Goal: Transaction & Acquisition: Obtain resource

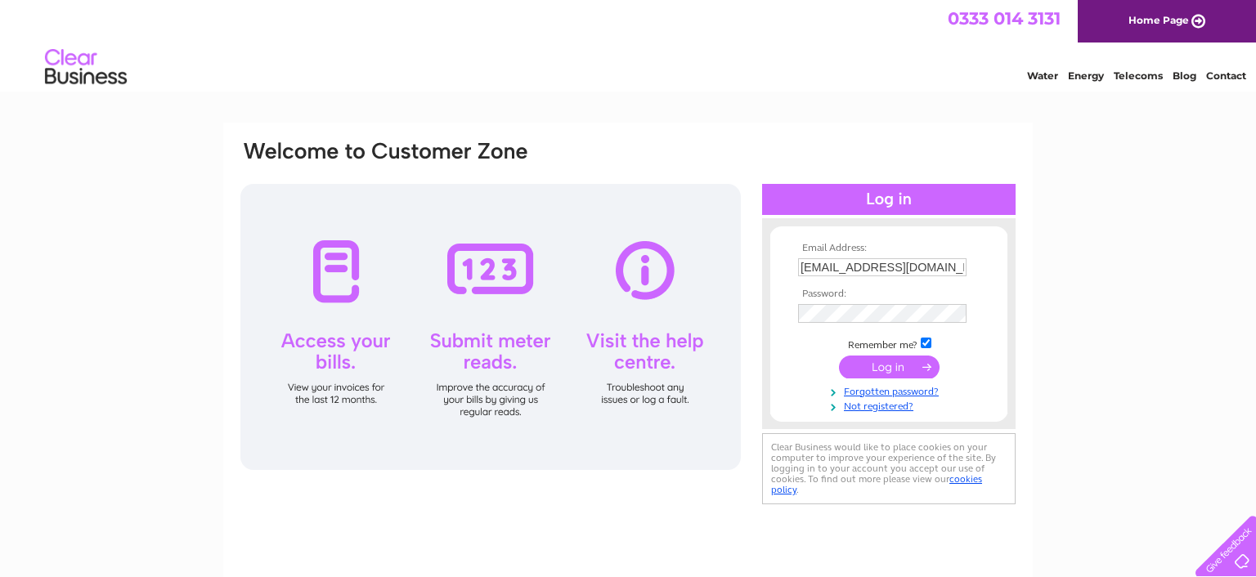
click at [895, 365] on input "submit" at bounding box center [889, 367] width 101 height 23
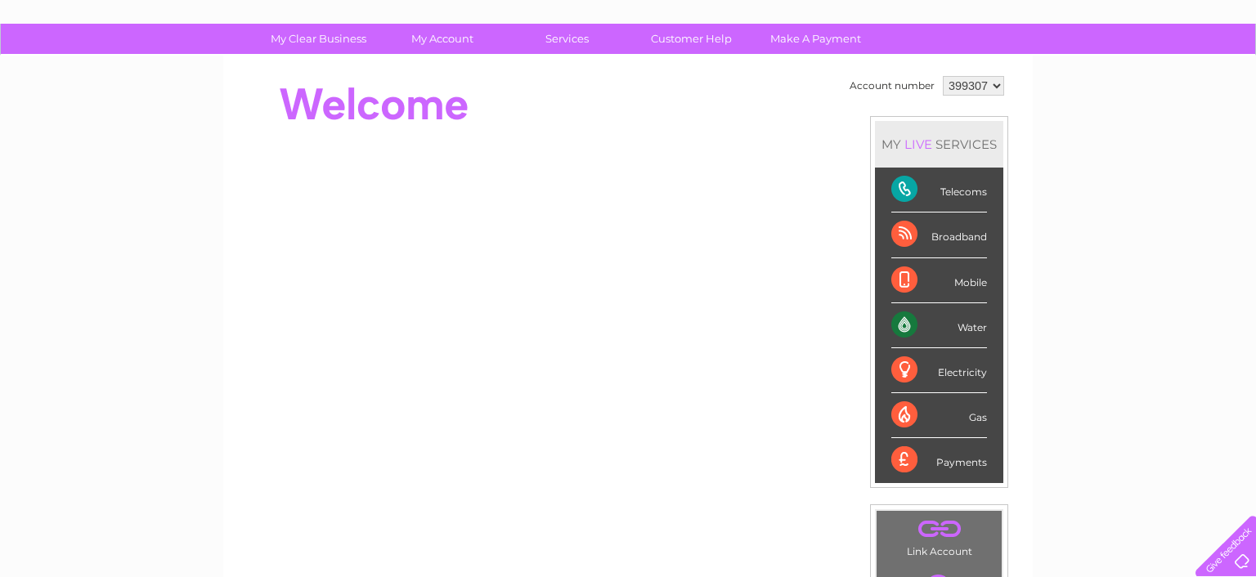
scroll to position [92, 0]
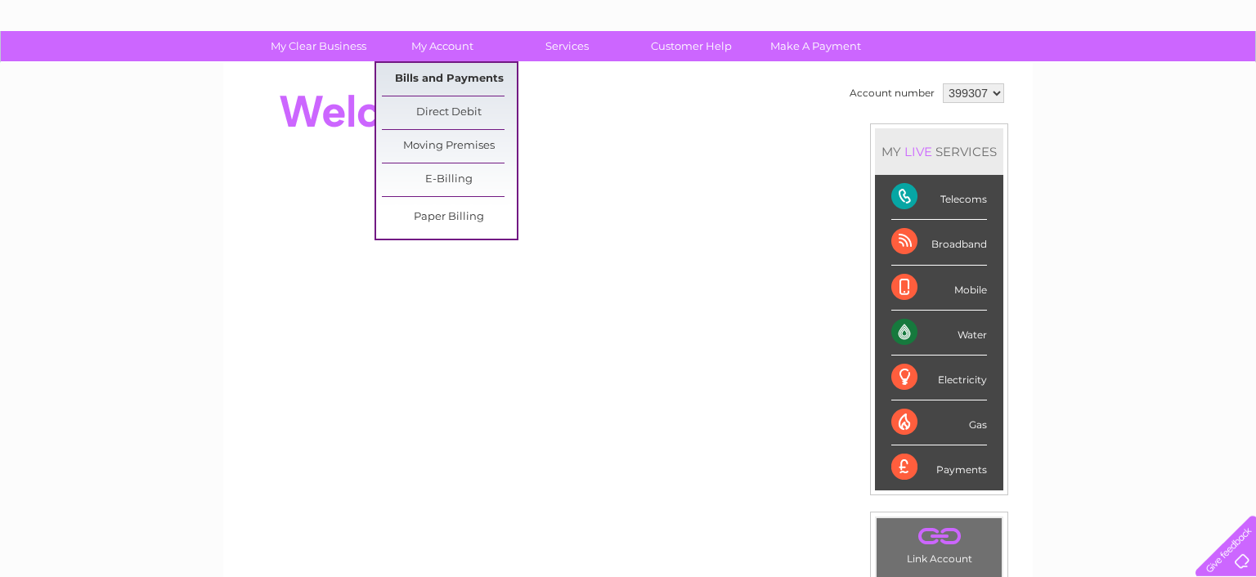
click at [456, 78] on link "Bills and Payments" at bounding box center [449, 79] width 135 height 33
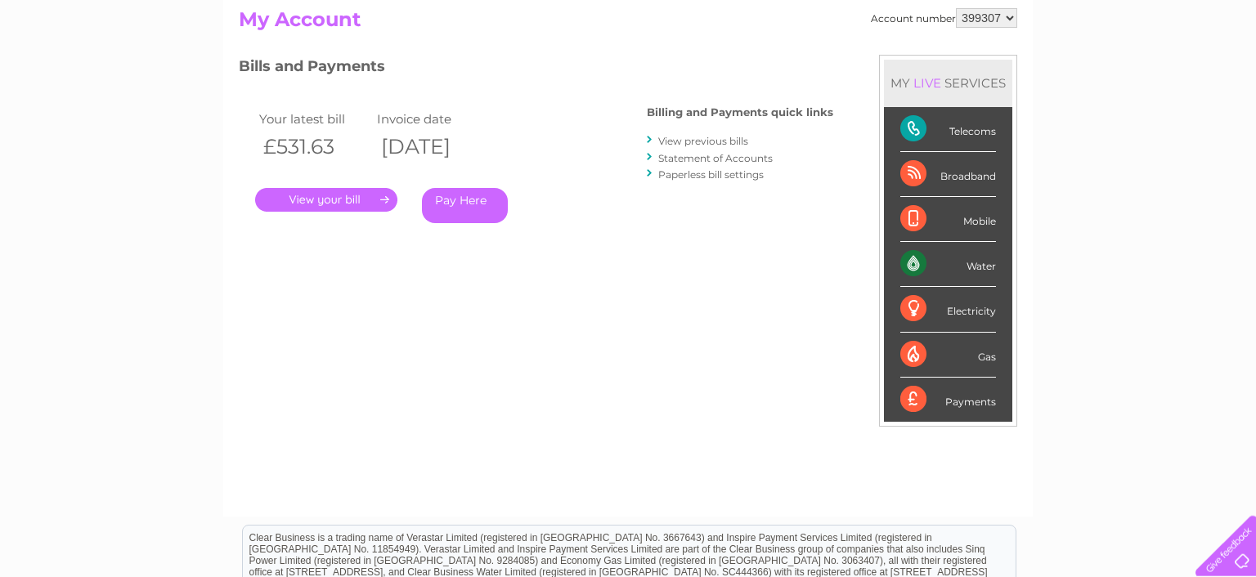
scroll to position [185, 0]
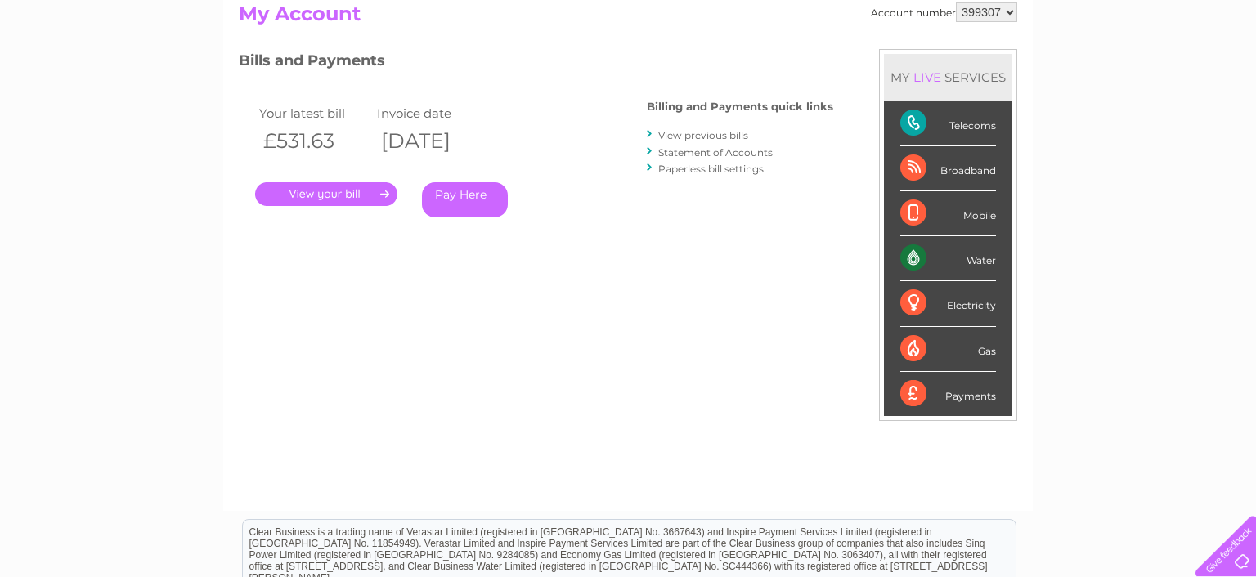
click at [350, 194] on link "." at bounding box center [326, 194] width 142 height 24
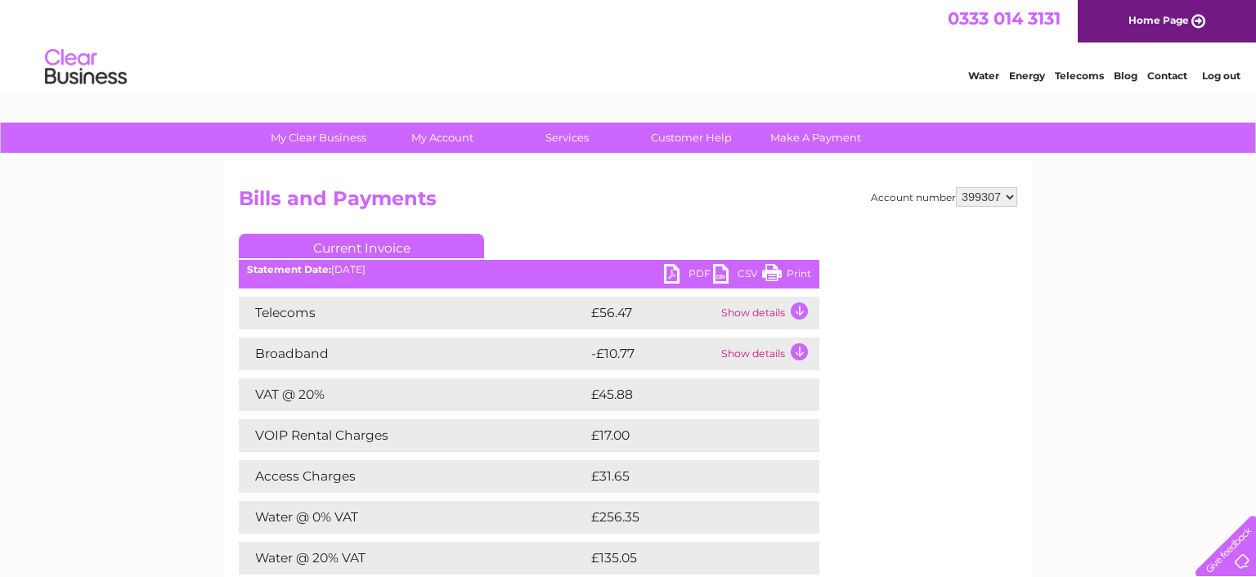
click at [675, 275] on link "PDF" at bounding box center [688, 276] width 49 height 24
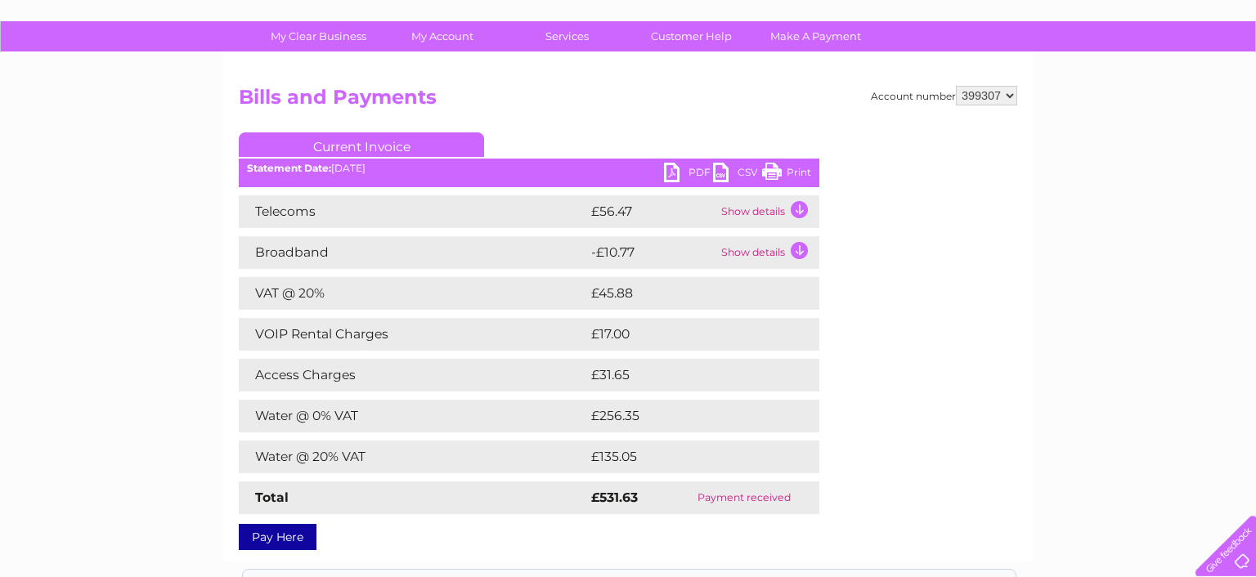
scroll to position [101, 0]
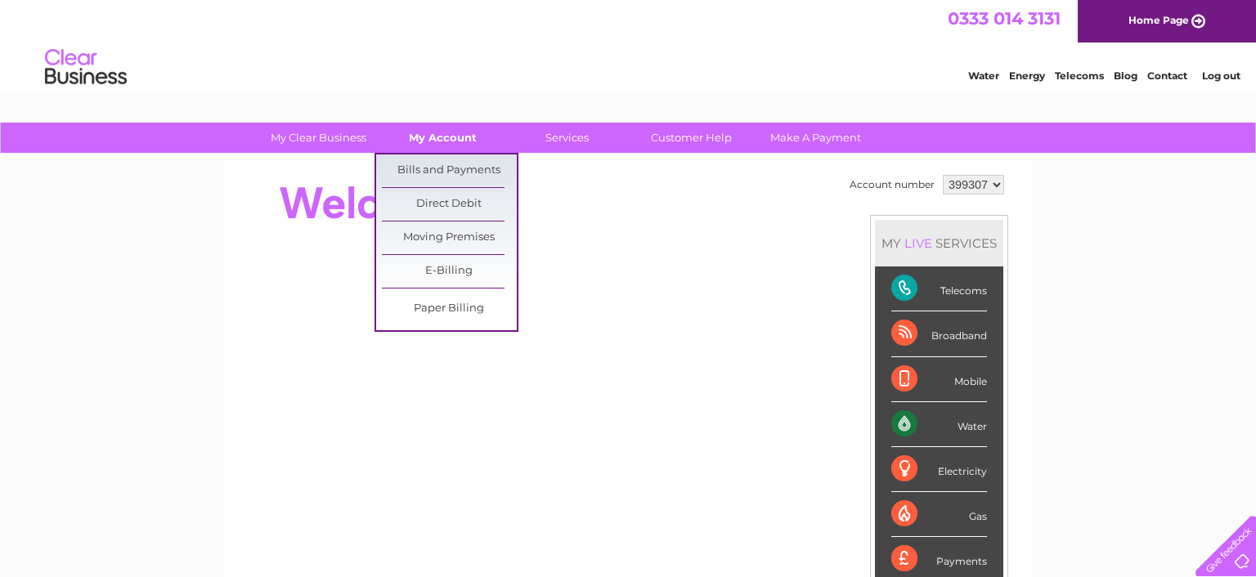
click at [463, 132] on link "My Account" at bounding box center [442, 138] width 135 height 30
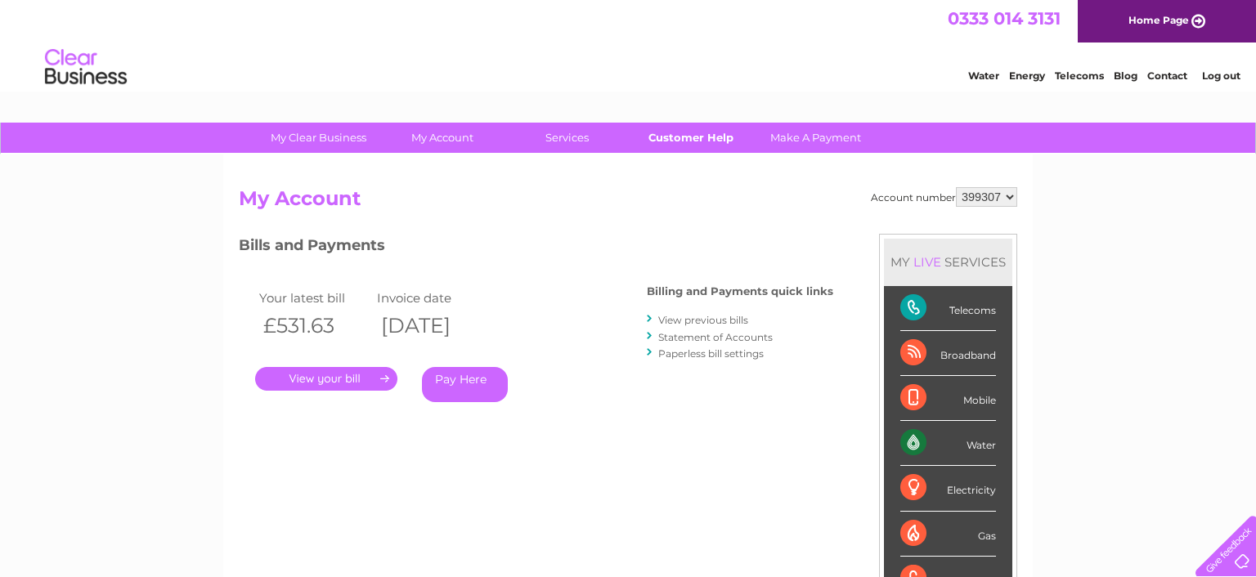
click at [721, 136] on link "Customer Help" at bounding box center [691, 138] width 135 height 30
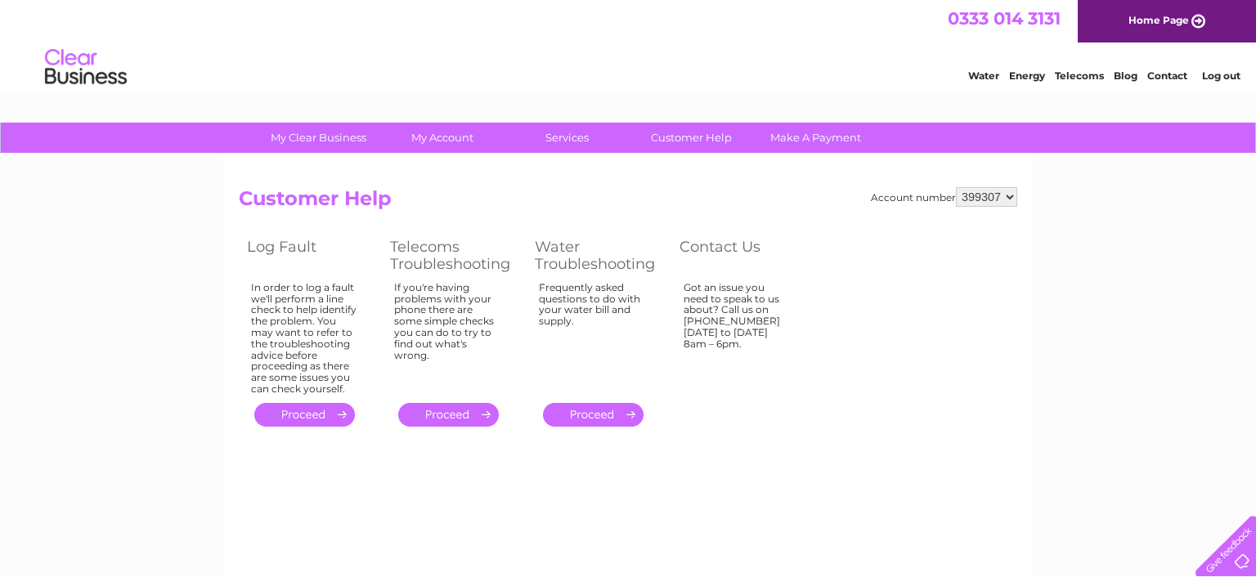
drag, startPoint x: 786, startPoint y: 334, endPoint x: 688, endPoint y: 292, distance: 106.6
click at [357, 292] on div "Got an issue you need to speak to us about? Call us on 0333 014 3131 Monday to …" at bounding box center [304, 338] width 106 height 113
copy div "Got an issue you need to speak to us about? Call us on 0333 014 3131 Monday to …"
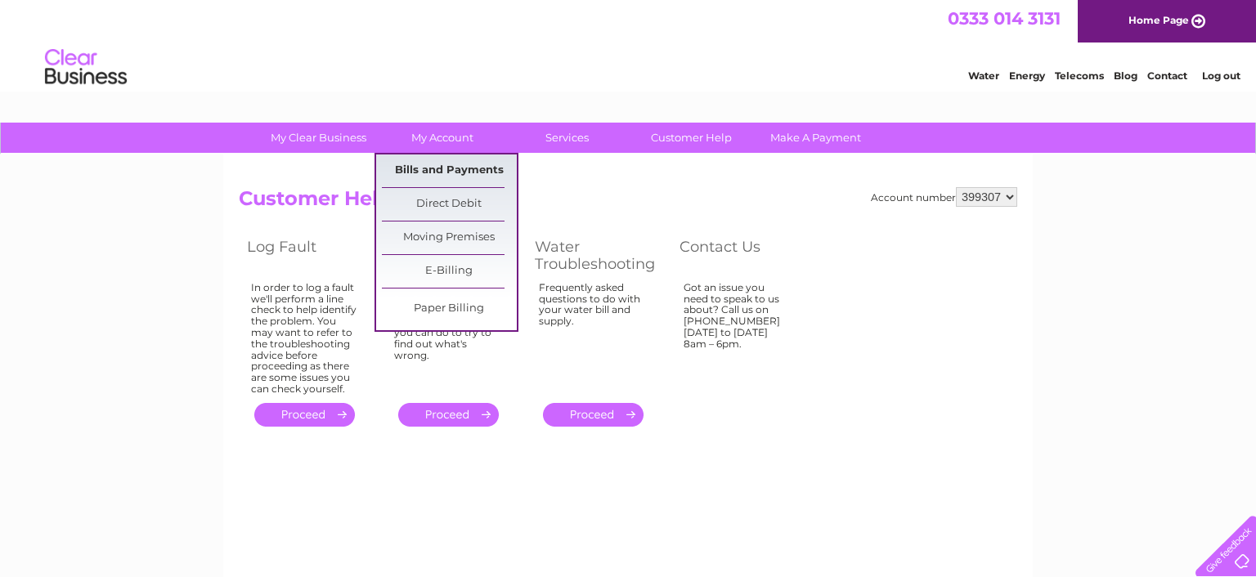
click at [444, 167] on link "Bills and Payments" at bounding box center [449, 170] width 135 height 33
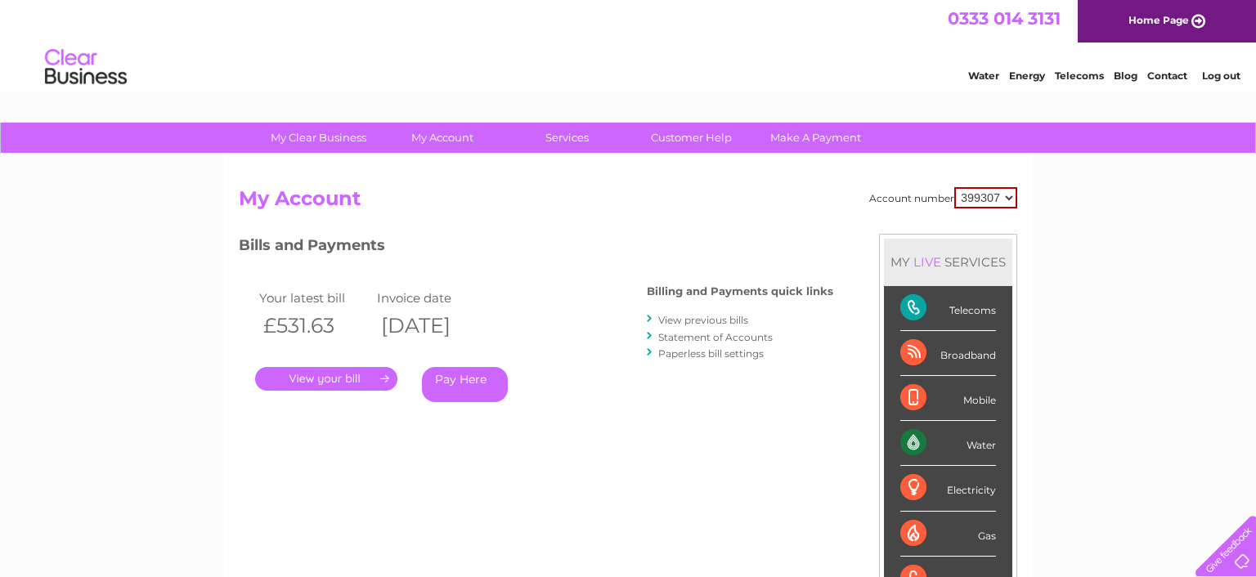
click at [359, 381] on link "." at bounding box center [326, 379] width 142 height 24
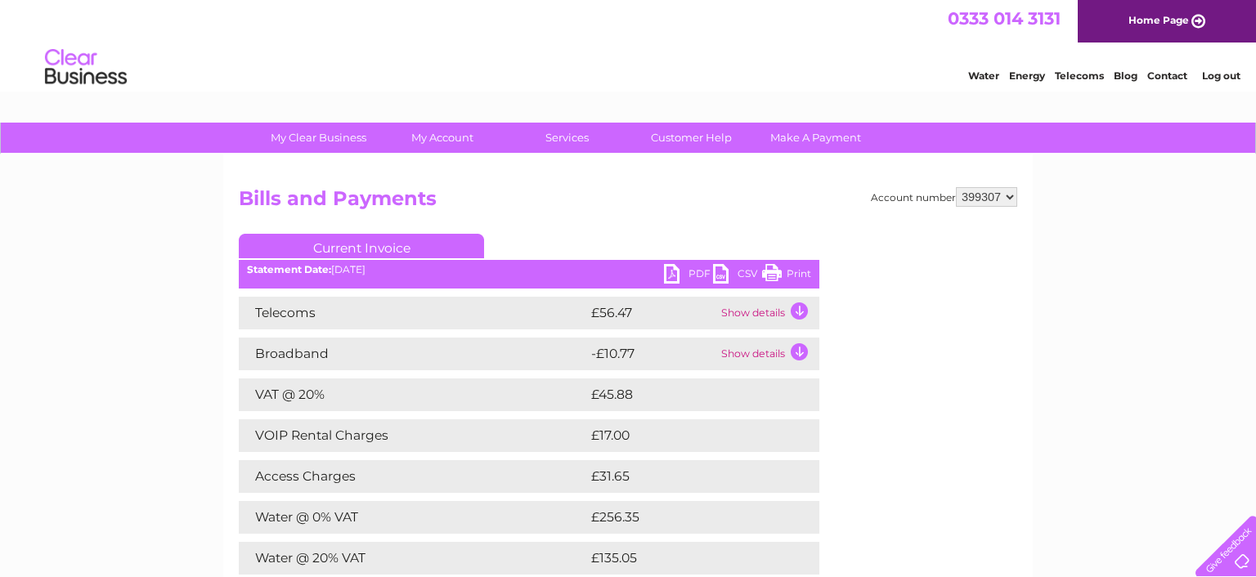
click at [368, 244] on link "Current Invoice" at bounding box center [361, 246] width 245 height 25
click at [378, 248] on link "Current Invoice" at bounding box center [361, 246] width 245 height 25
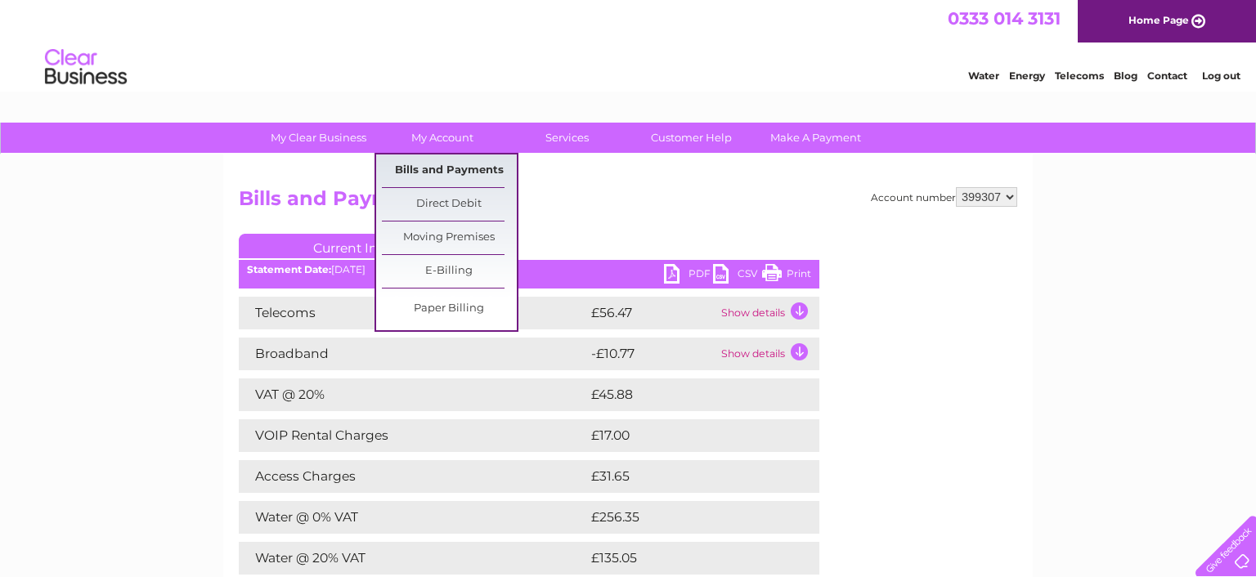
click at [453, 172] on link "Bills and Payments" at bounding box center [449, 170] width 135 height 33
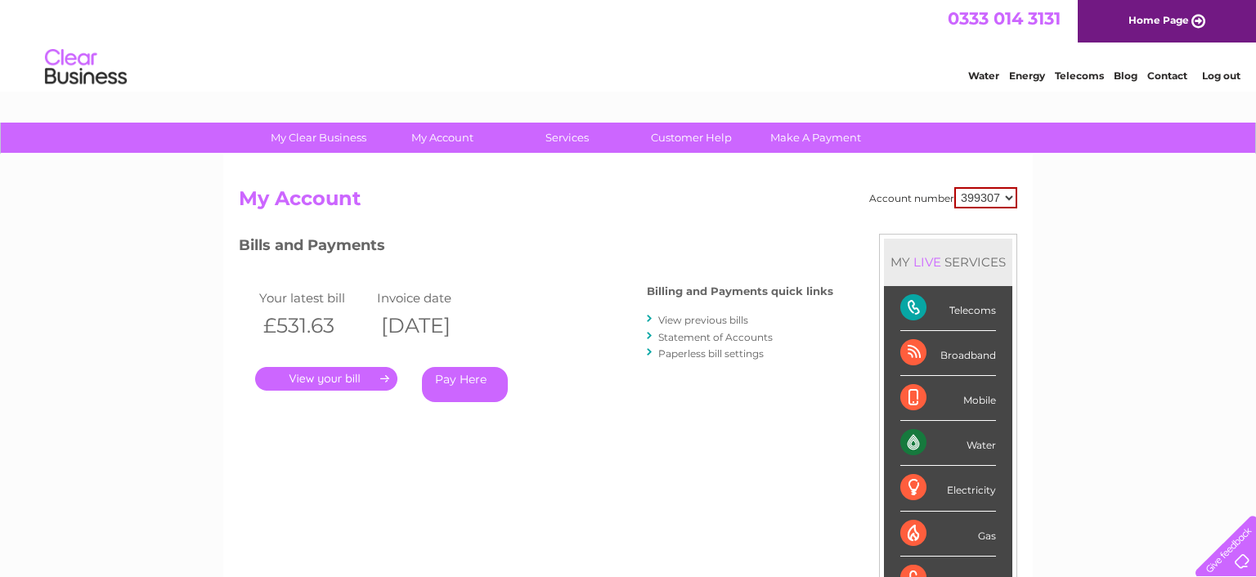
click at [711, 320] on link "View previous bills" at bounding box center [703, 320] width 90 height 12
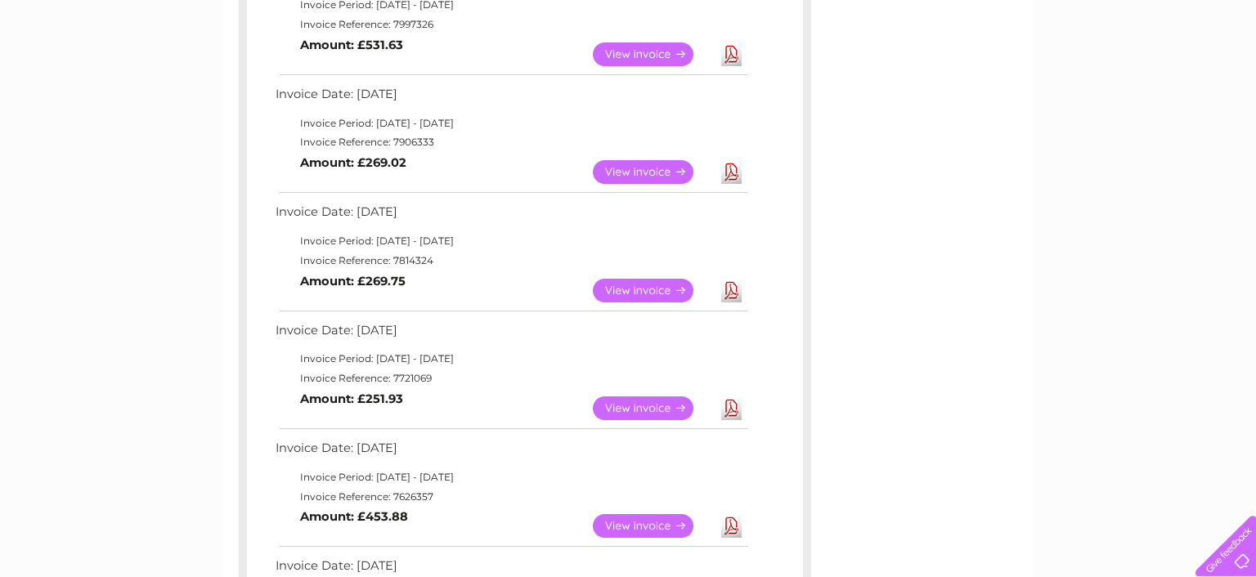
scroll to position [343, 0]
